Goal: Navigation & Orientation: Find specific page/section

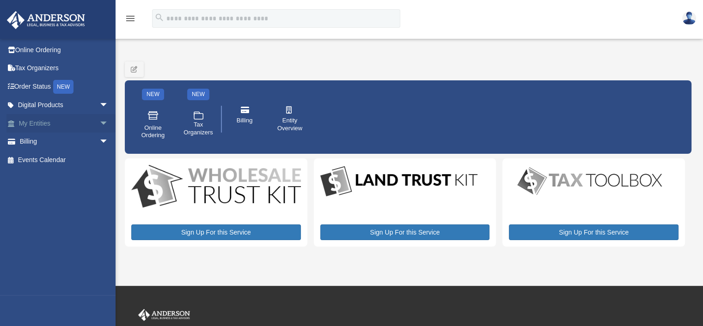
click at [33, 122] on link "My Entities arrow_drop_down" at bounding box center [64, 123] width 116 height 18
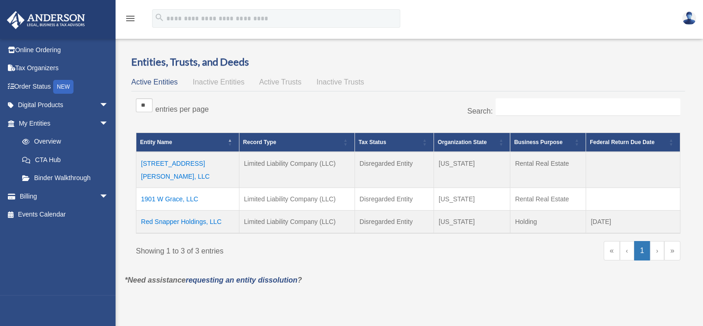
click at [174, 210] on td "Red Snapper Holdings, LLC" at bounding box center [187, 221] width 103 height 23
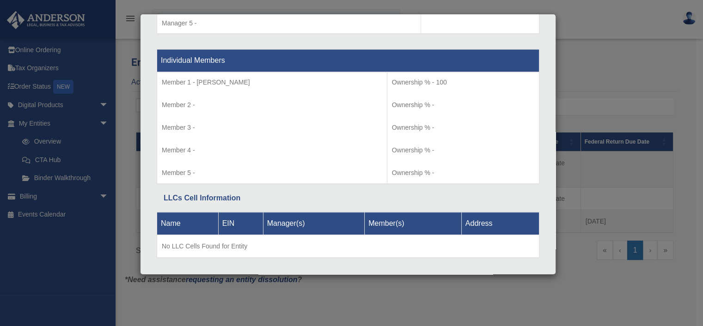
scroll to position [954, 0]
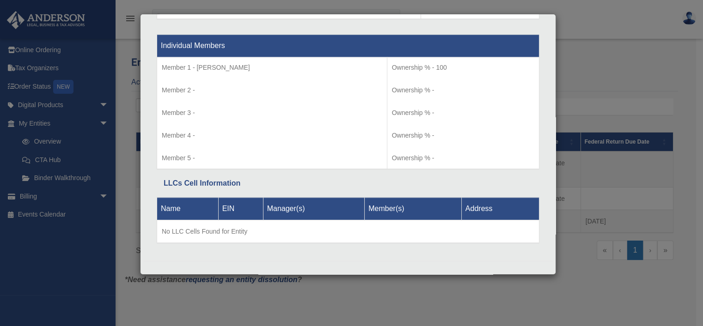
click at [592, 29] on div "Details × Articles Sent Organizational Date" at bounding box center [351, 163] width 703 height 326
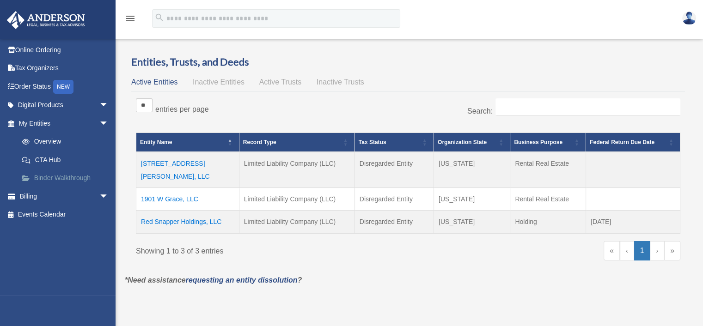
click at [45, 177] on link "Binder Walkthrough" at bounding box center [68, 178] width 110 height 18
click at [43, 159] on link "CTA Hub" at bounding box center [68, 160] width 110 height 18
click at [43, 142] on link "Overview" at bounding box center [68, 142] width 110 height 18
click at [99, 105] on span "arrow_drop_down" at bounding box center [108, 105] width 18 height 19
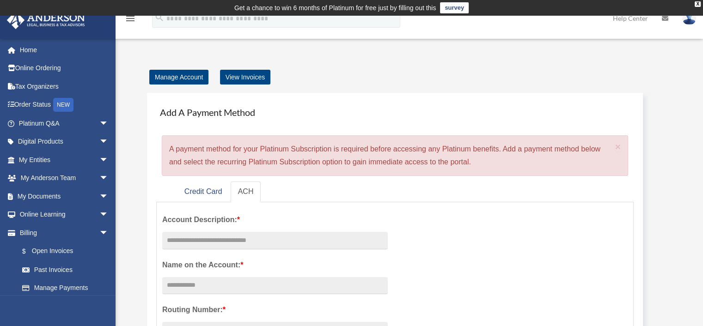
scroll to position [46, 0]
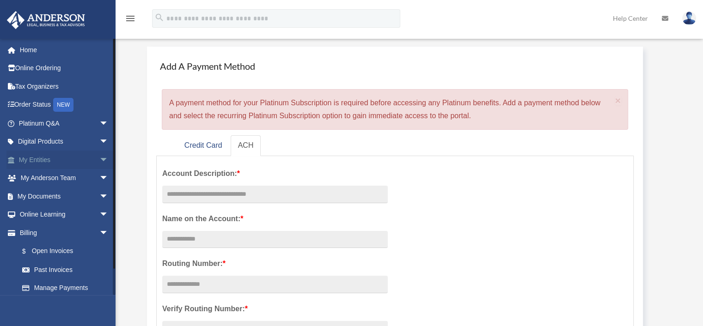
click at [43, 162] on link "My Entities arrow_drop_down" at bounding box center [64, 160] width 116 height 18
click at [99, 159] on span "arrow_drop_down" at bounding box center [108, 160] width 18 height 19
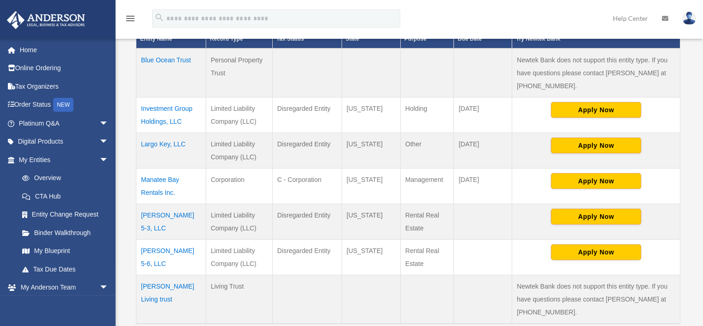
scroll to position [231, 0]
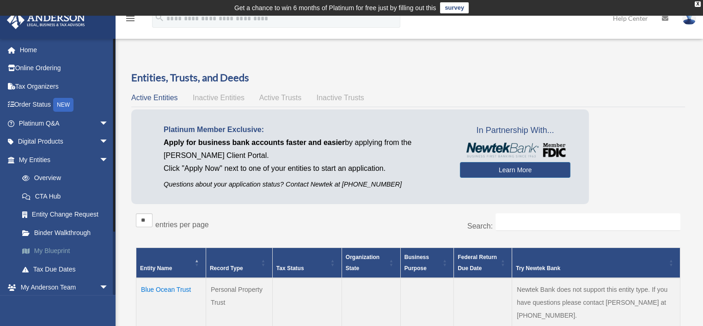
click at [46, 251] on link "My Blueprint" at bounding box center [68, 251] width 110 height 18
